Goal: Transaction & Acquisition: Download file/media

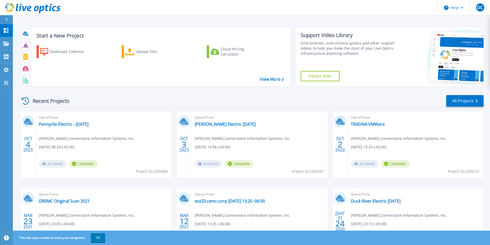
click at [9, 19] on div at bounding box center [9, 19] width 8 height 9
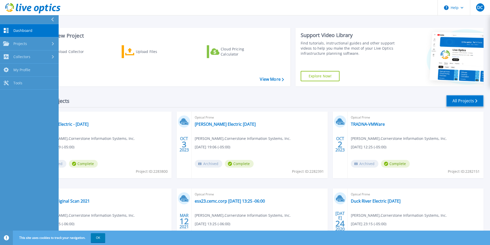
click at [458, 106] on link "All Projects" at bounding box center [465, 101] width 37 height 12
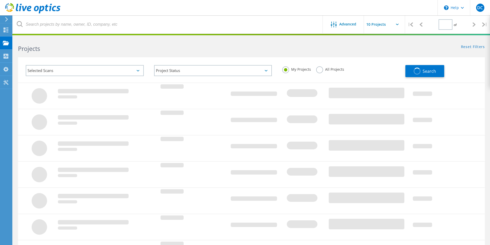
type input "1"
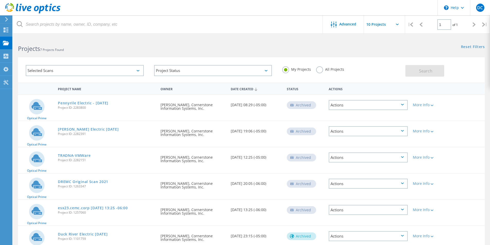
click at [100, 70] on div "Selected Scans" at bounding box center [85, 70] width 118 height 11
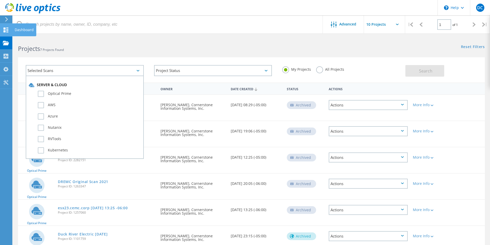
click at [8, 32] on use at bounding box center [6, 30] width 5 height 5
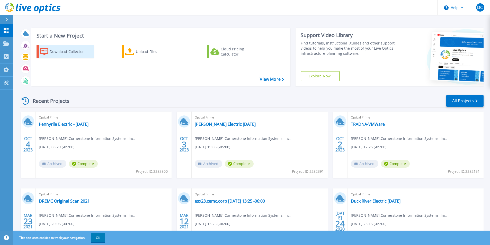
click at [62, 51] on div "Download Collector" at bounding box center [70, 52] width 41 height 10
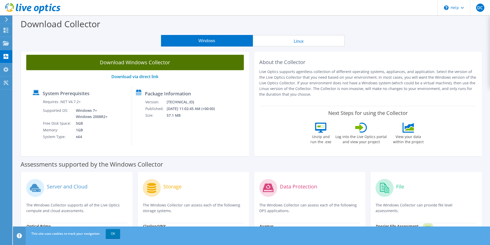
click at [160, 65] on link "Download Windows Collector" at bounding box center [135, 62] width 218 height 15
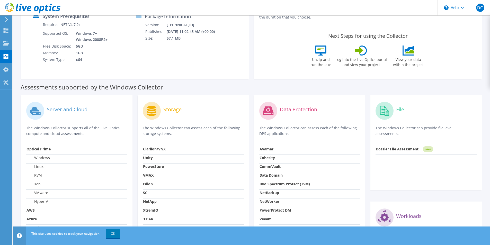
scroll to position [26, 0]
